Goal: Task Accomplishment & Management: Use online tool/utility

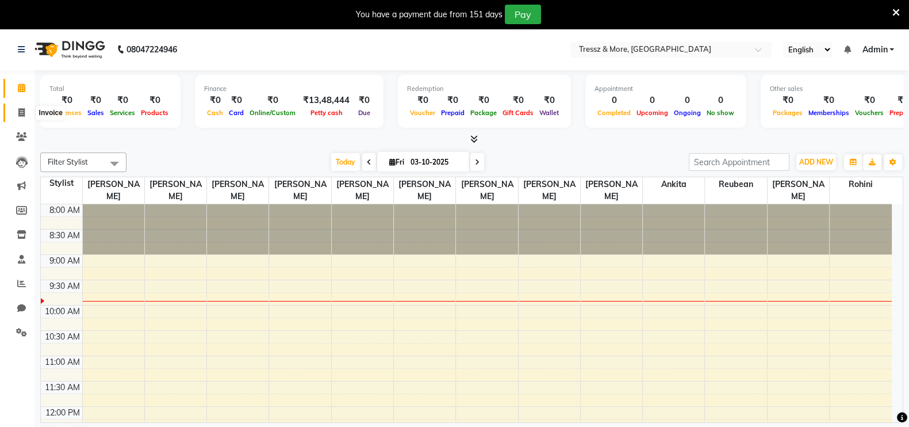
click at [26, 110] on span at bounding box center [21, 112] width 20 height 13
select select "3037"
select select "service"
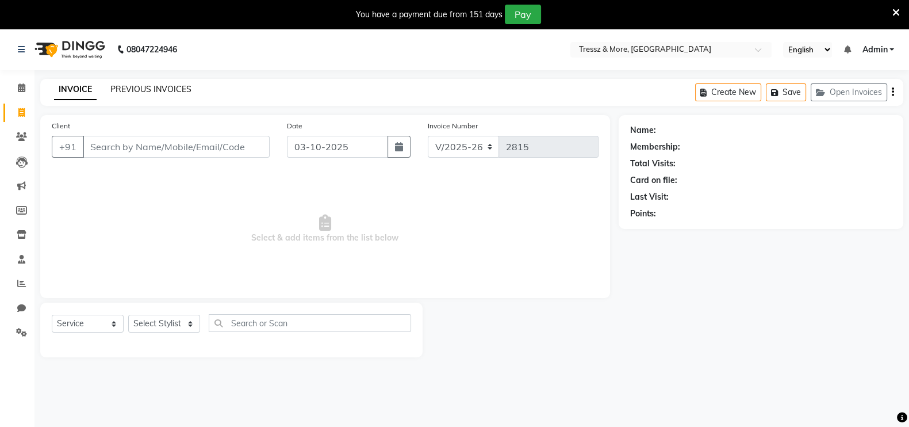
click at [133, 87] on link "PREVIOUS INVOICES" at bounding box center [150, 89] width 81 height 10
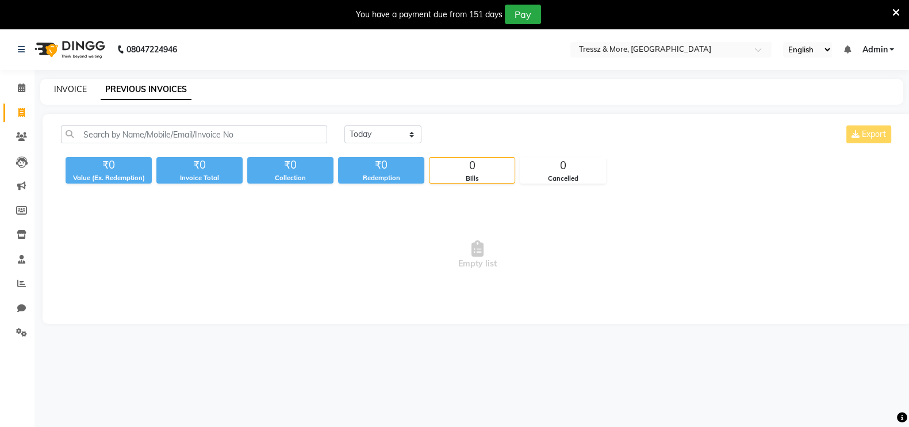
click at [72, 90] on link "INVOICE" at bounding box center [70, 89] width 33 height 10
select select "service"
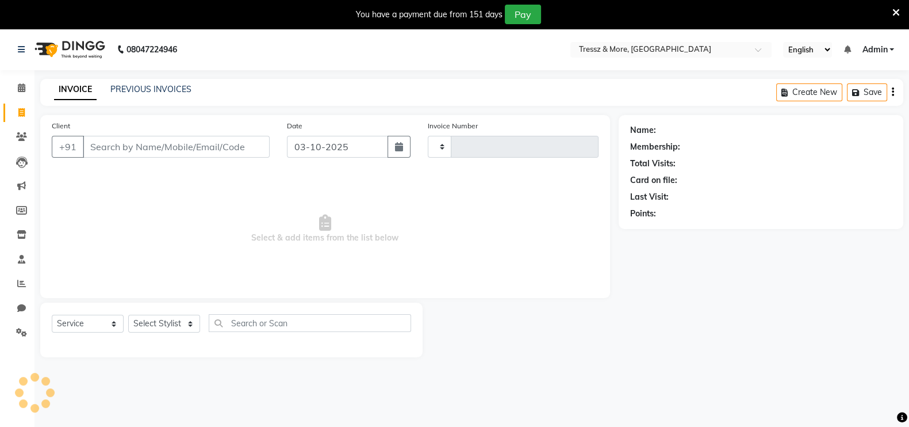
scroll to position [2, 0]
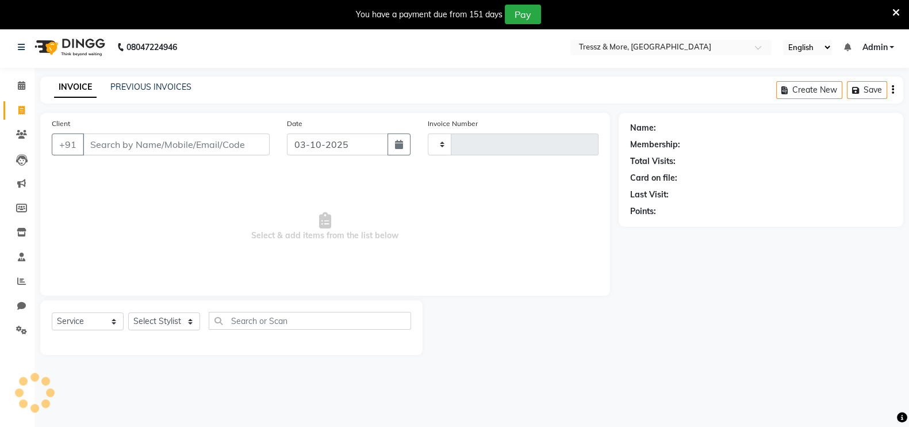
type input "2815"
select select "3037"
